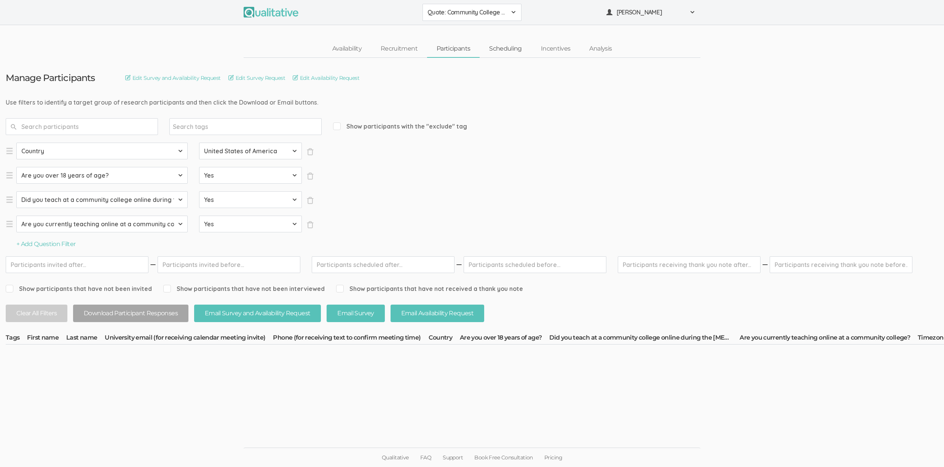
click at [498, 49] on link "Scheduling" at bounding box center [506, 49] width 52 height 16
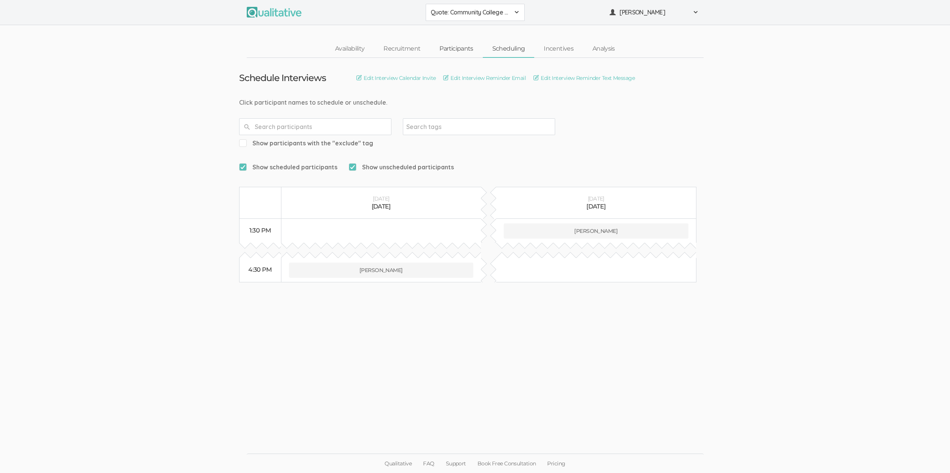
click at [451, 49] on link "Participants" at bounding box center [456, 49] width 53 height 16
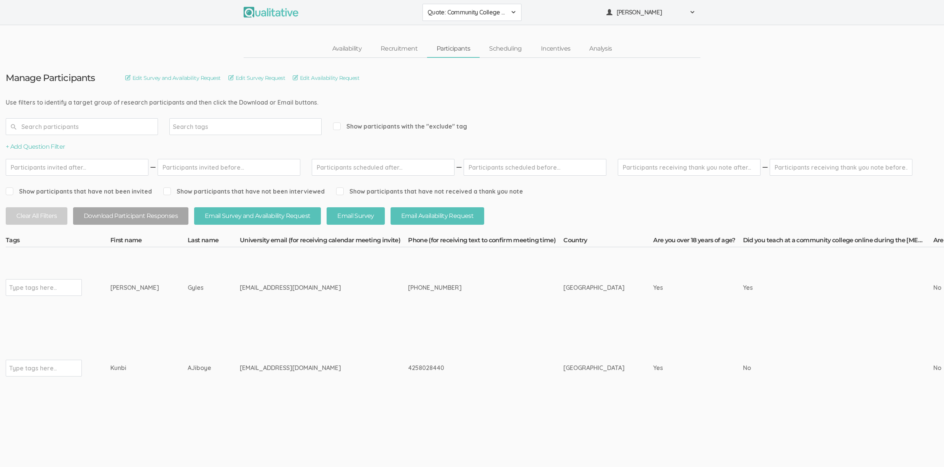
click at [35, 286] on input "text" at bounding box center [33, 288] width 48 height 10
type input "verified"
drag, startPoint x: 174, startPoint y: 290, endPoint x: 108, endPoint y: 290, distance: 66.2
copy tr "Type tags here... Terrie Gyles"
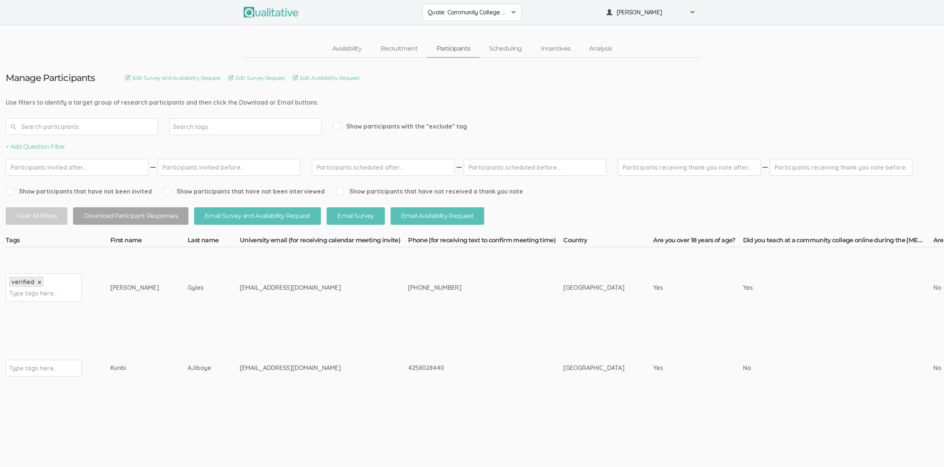
click at [264, 338] on td "ajiboya@wwu.edu" at bounding box center [324, 368] width 168 height 81
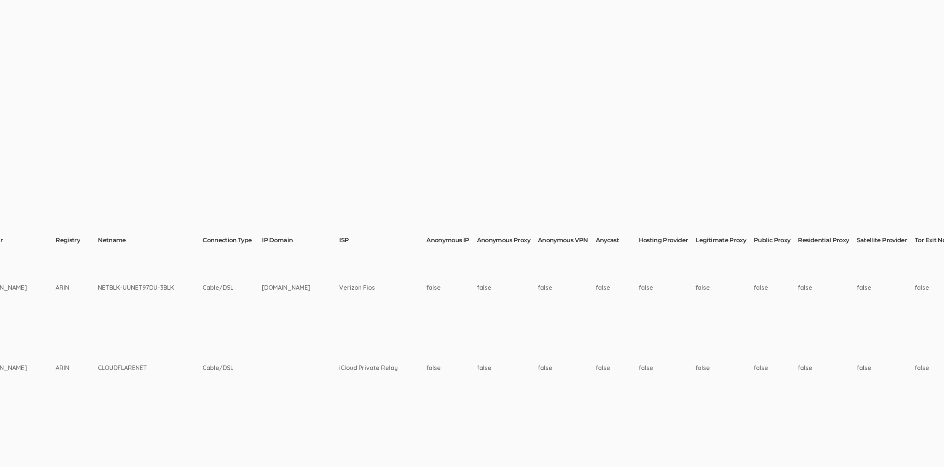
scroll to position [0, 1959]
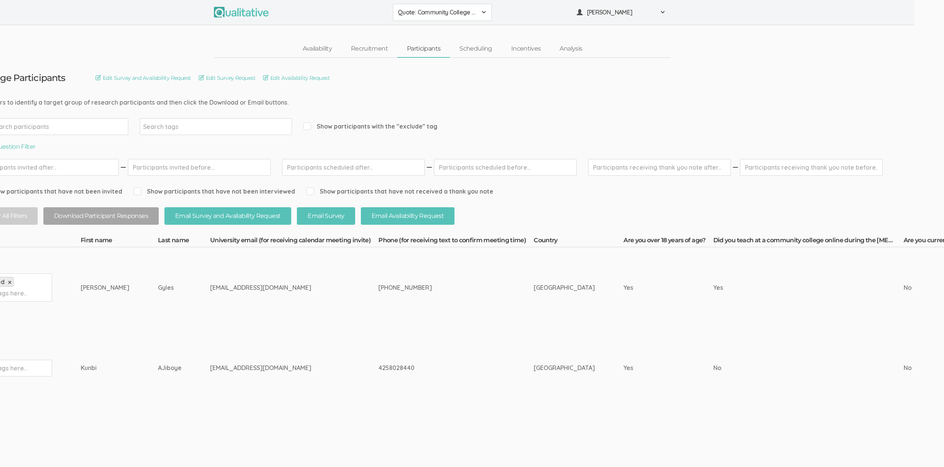
scroll to position [0, 0]
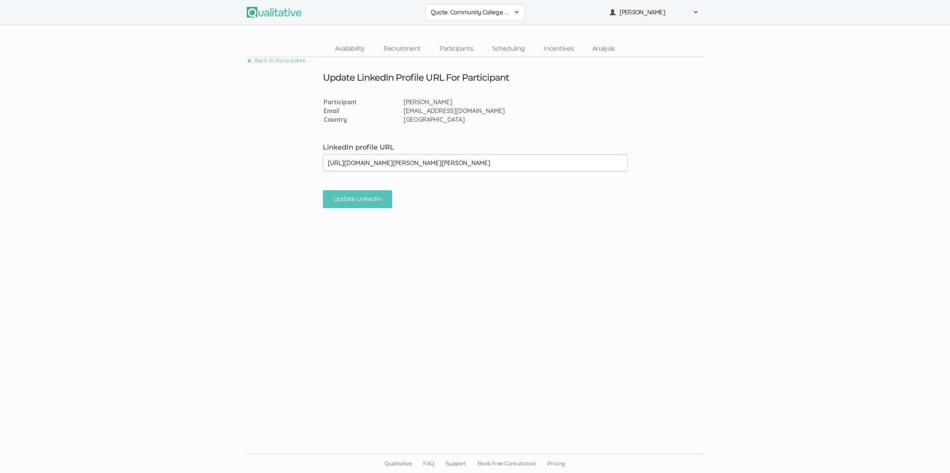
type input "[URL][DOMAIN_NAME][PERSON_NAME][PERSON_NAME]"
click at [355, 209] on ui-view "Back To Participants Update LinkedIn Profile URL For Participant Participant [P…" at bounding box center [475, 236] width 950 height 359
click at [351, 201] on input "Update LinkedIn" at bounding box center [357, 199] width 69 height 18
click at [353, 310] on ui-view "Back To Participants Update LinkedIn Profile URL For Participant Participant Te…" at bounding box center [475, 236] width 950 height 359
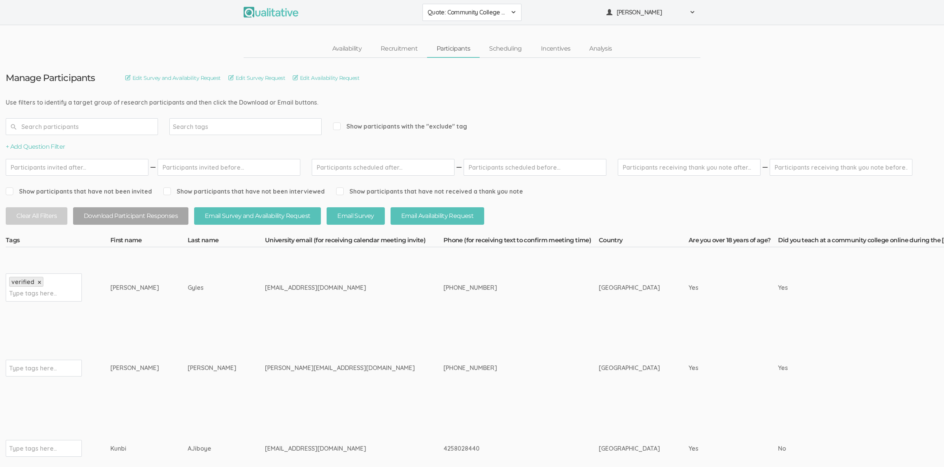
click at [107, 464] on td "Type tags here..." at bounding box center [58, 448] width 105 height 81
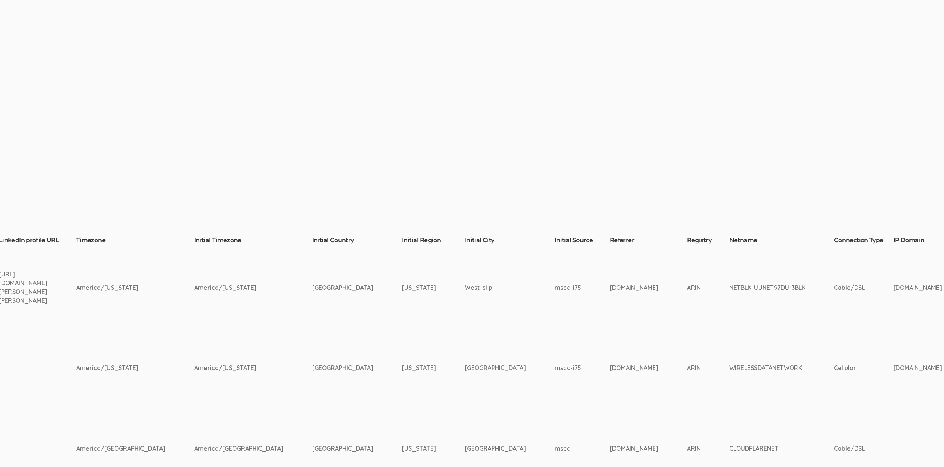
scroll to position [0, 2096]
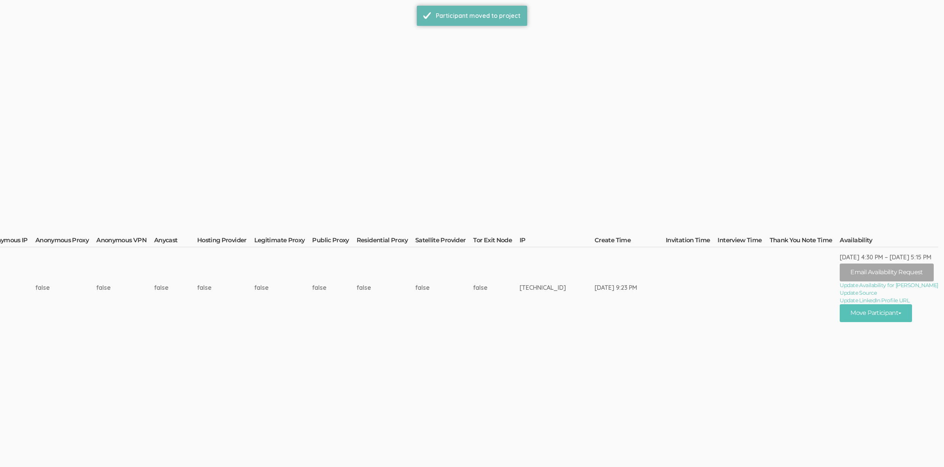
scroll to position [0, 0]
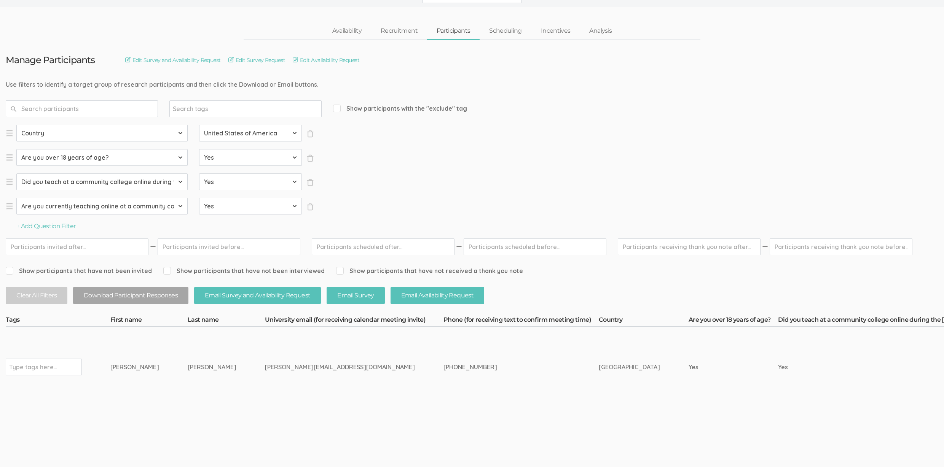
scroll to position [5, 0]
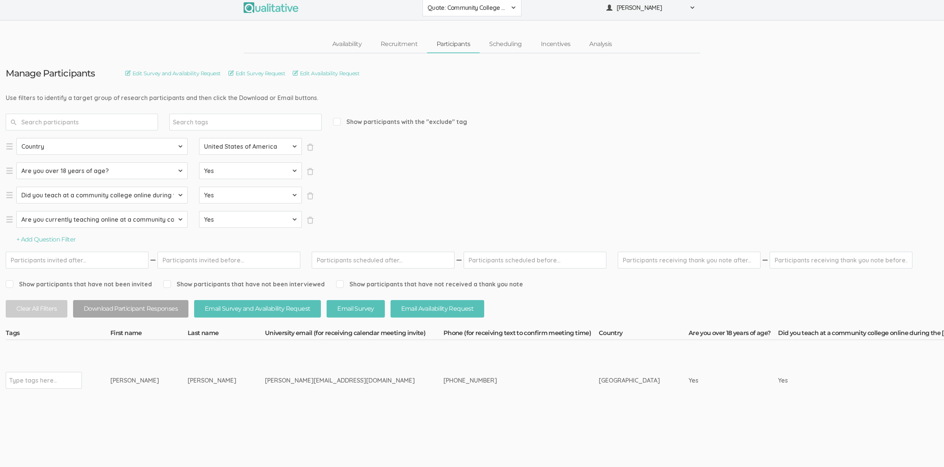
drag, startPoint x: 183, startPoint y: 379, endPoint x: 107, endPoint y: 386, distance: 76.4
copy tr "Type tags here... Natasha Watts"
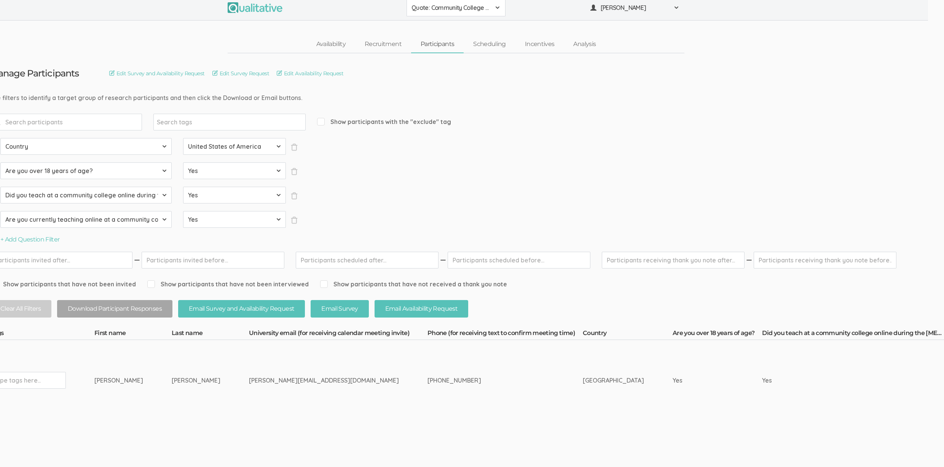
scroll to position [5, 16]
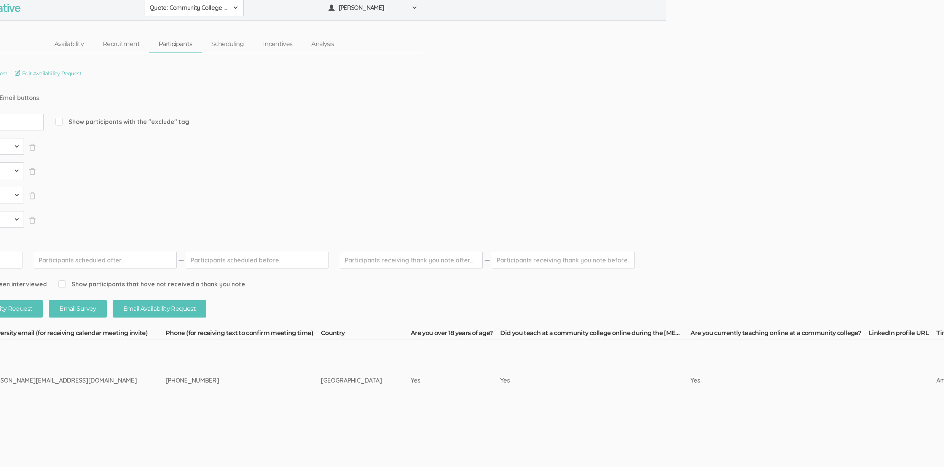
scroll to position [5, 0]
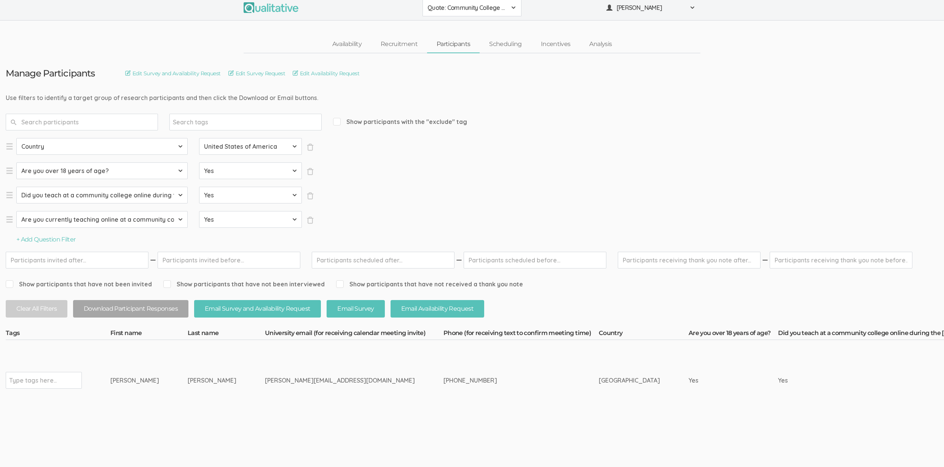
click at [443, 381] on div "[PHONE_NUMBER]" at bounding box center [506, 380] width 127 height 9
copy tr "[PHONE_NUMBER]"
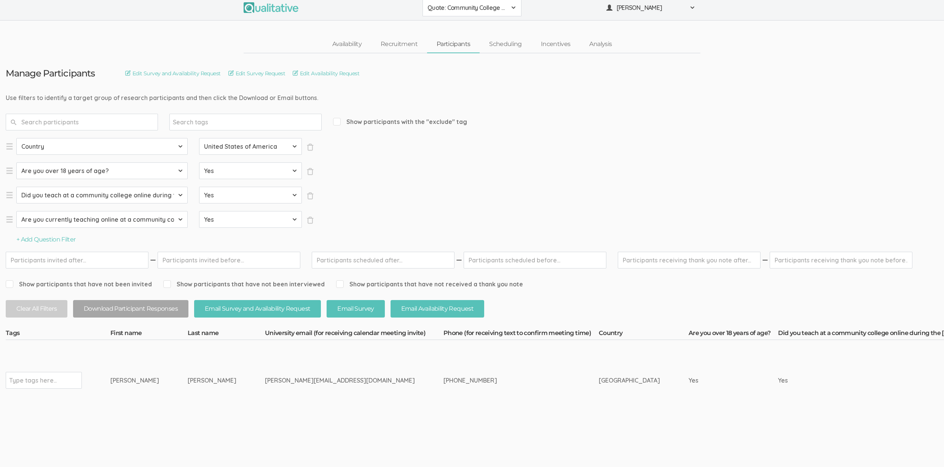
drag, startPoint x: 295, startPoint y: 467, endPoint x: 423, endPoint y: 465, distance: 127.2
click at [39, 380] on input "text" at bounding box center [33, 381] width 48 height 10
type input "verified"
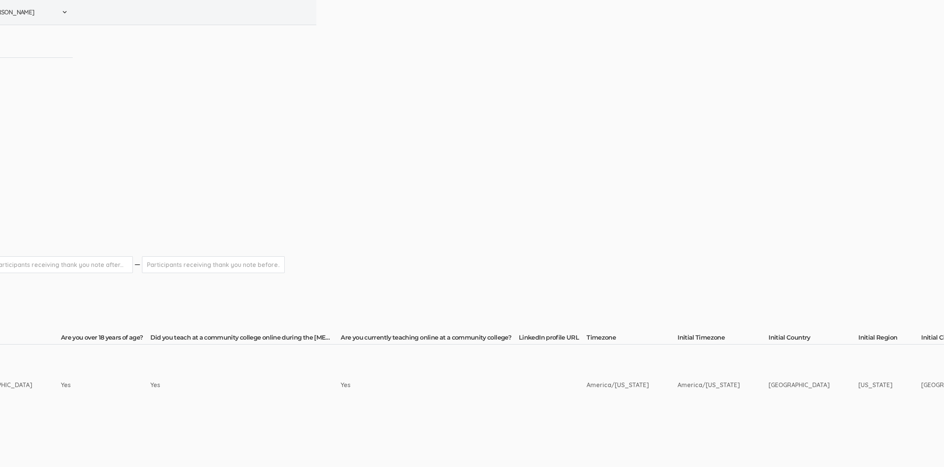
scroll to position [0, 1972]
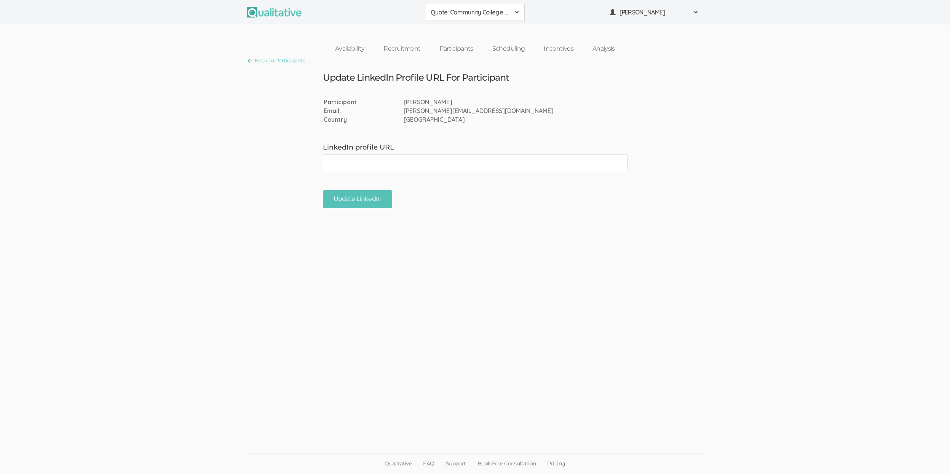
paste input "[URL][DOMAIN_NAME]"
type input "[URL][DOMAIN_NAME]"
click at [355, 202] on input "Update LinkedIn" at bounding box center [357, 199] width 69 height 18
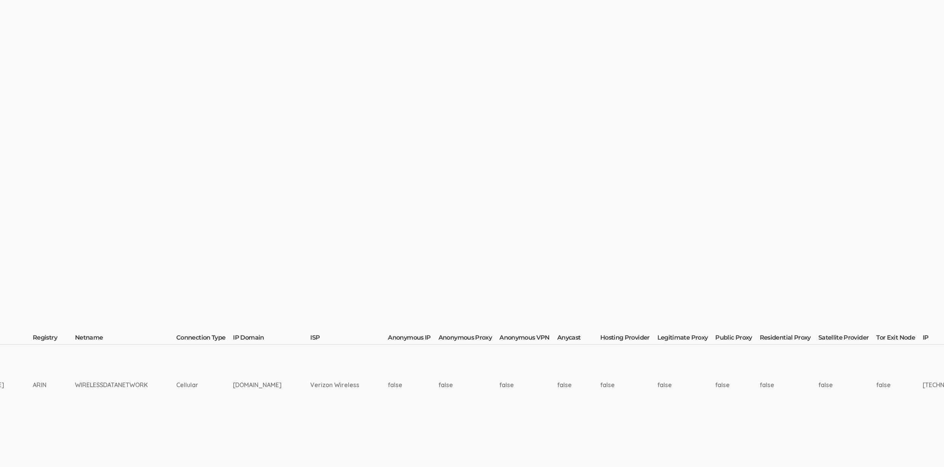
scroll to position [0, 2045]
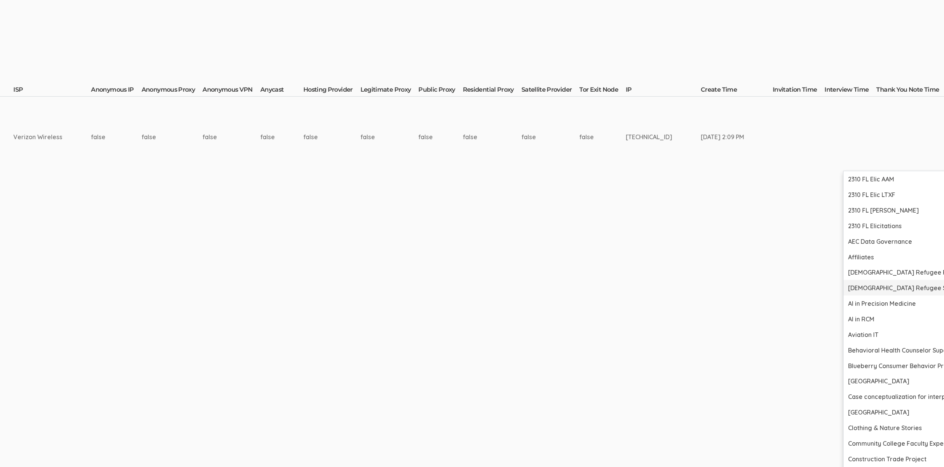
scroll to position [314, 2045]
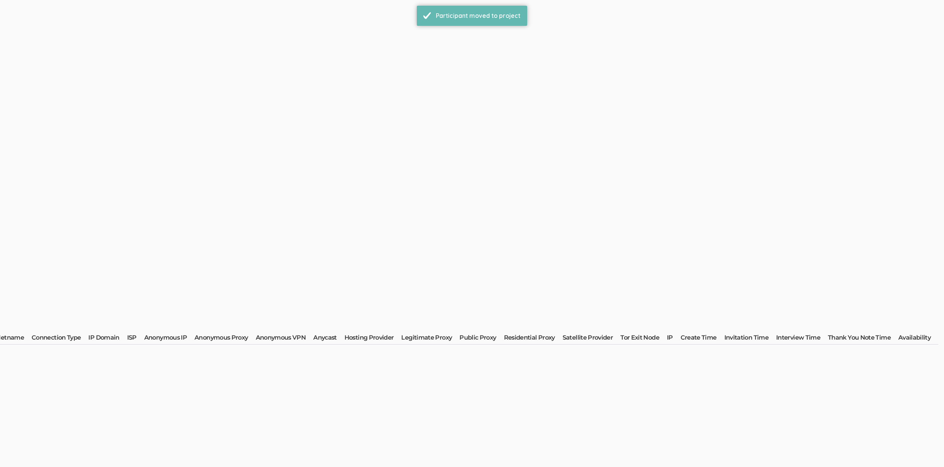
scroll to position [0, 0]
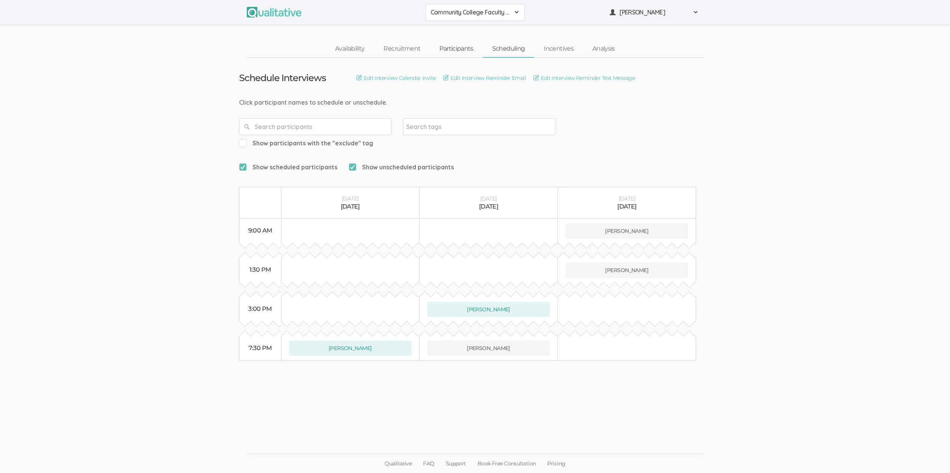
click at [464, 48] on link "Participants" at bounding box center [456, 49] width 53 height 16
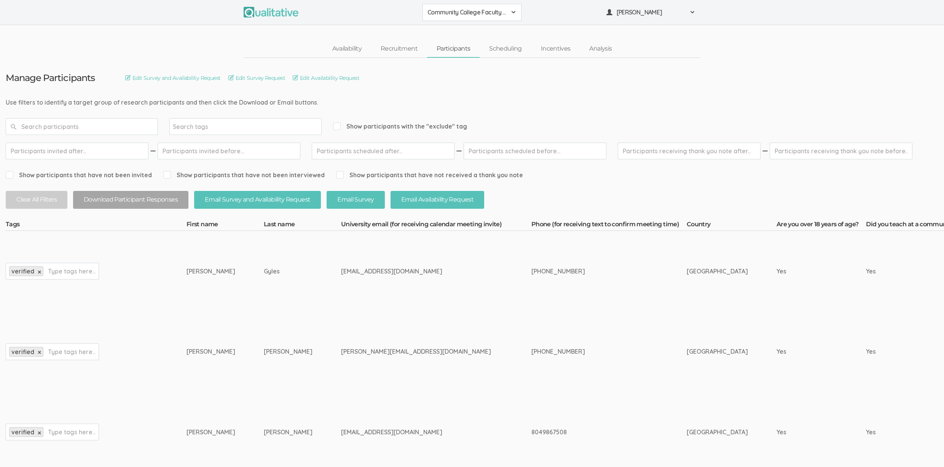
click at [195, 275] on div "[PERSON_NAME]" at bounding box center [211, 271] width 49 height 9
copy div "[PERSON_NAME]"
click at [167, 274] on td "verified × Type tags here..." at bounding box center [96, 271] width 181 height 81
